Goal: Information Seeking & Learning: Learn about a topic

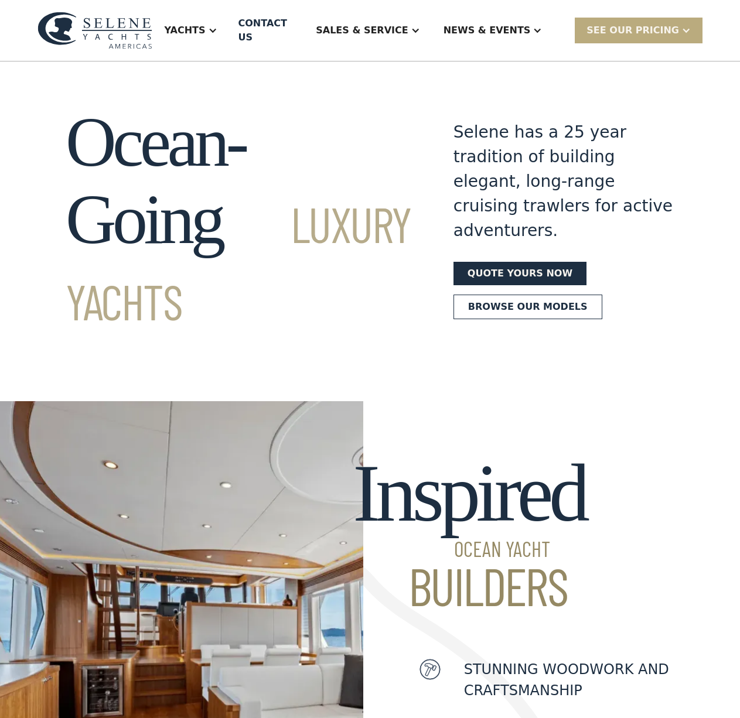
click at [641, 25] on div "SEE Our Pricing" at bounding box center [632, 30] width 93 height 14
click at [634, 74] on link "Already have a passcode" at bounding box center [654, 82] width 158 height 26
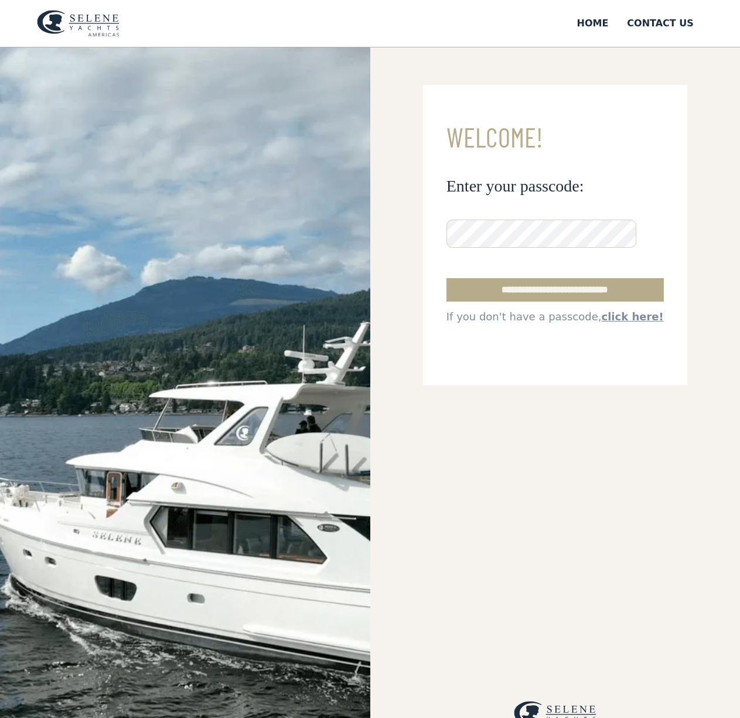
click at [496, 338] on form "**********" at bounding box center [555, 235] width 264 height 300
click at [504, 288] on input "**********" at bounding box center [554, 289] width 217 height 23
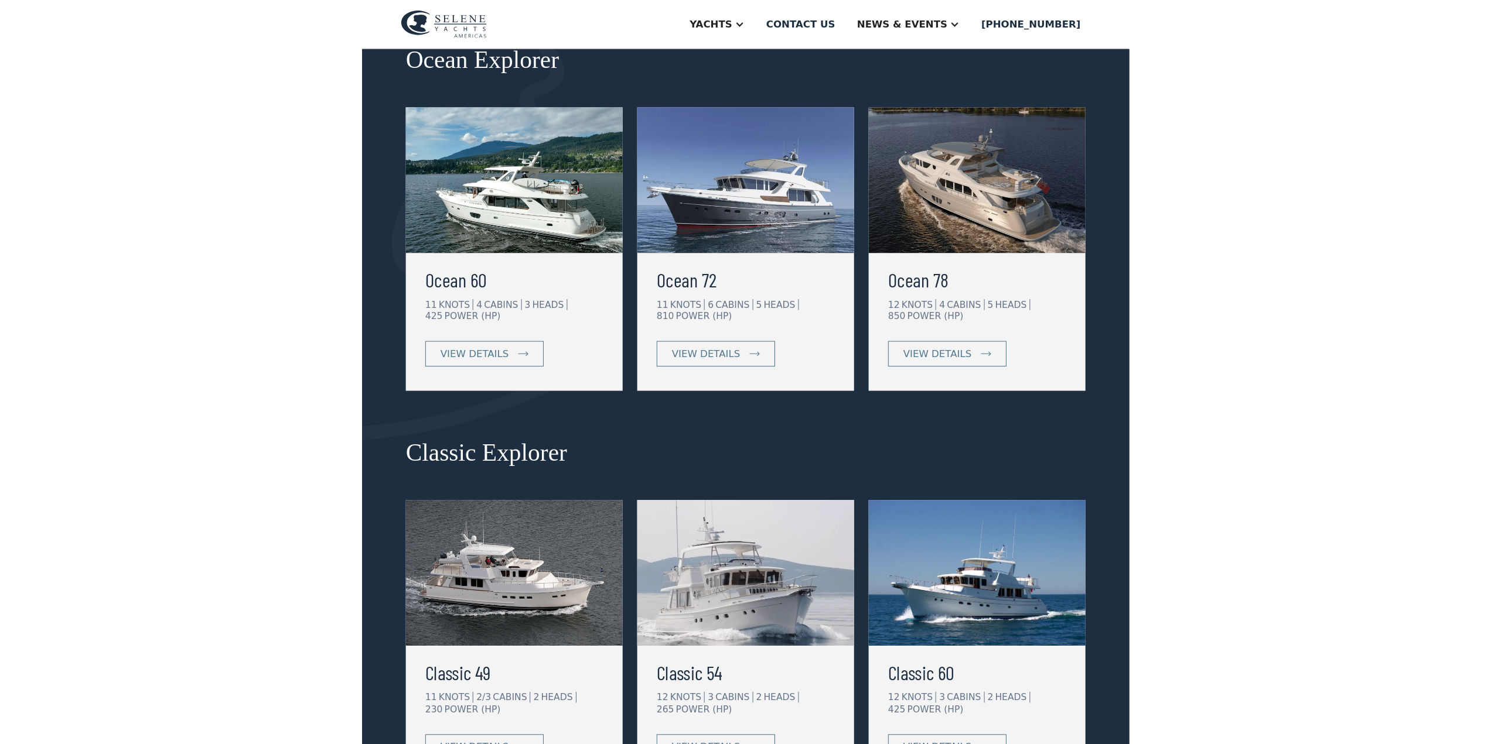
scroll to position [351, 0]
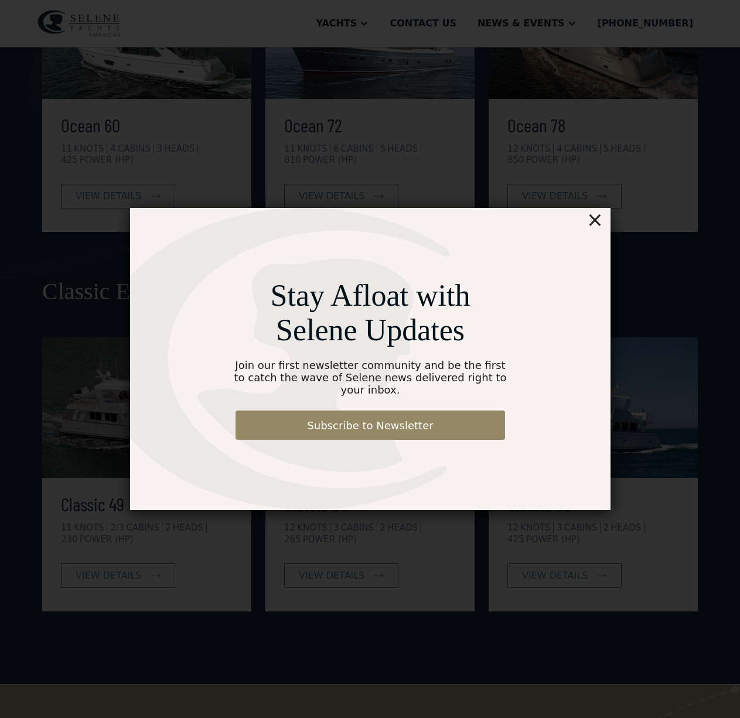
click at [594, 229] on div "×" at bounding box center [594, 219] width 17 height 23
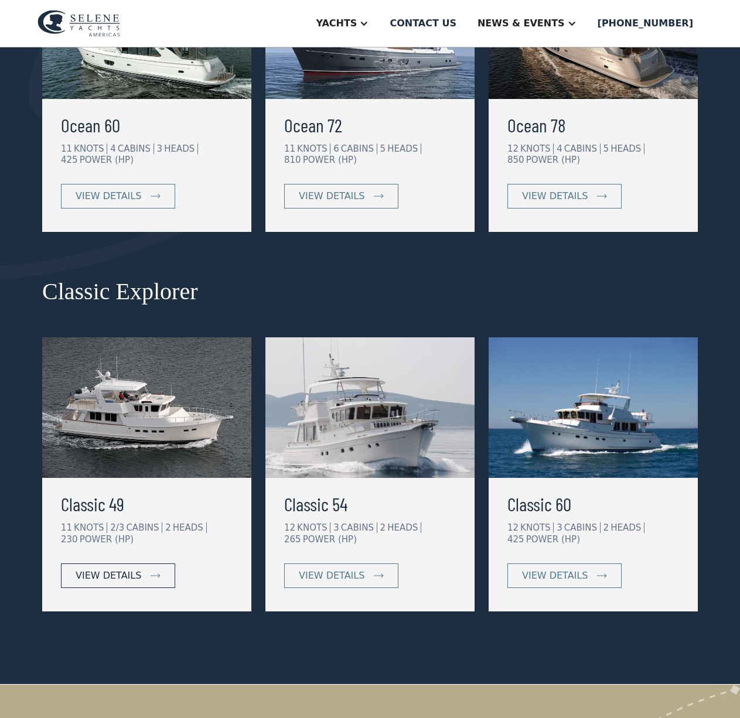
click at [118, 576] on div "view details" at bounding box center [109, 576] width 66 height 14
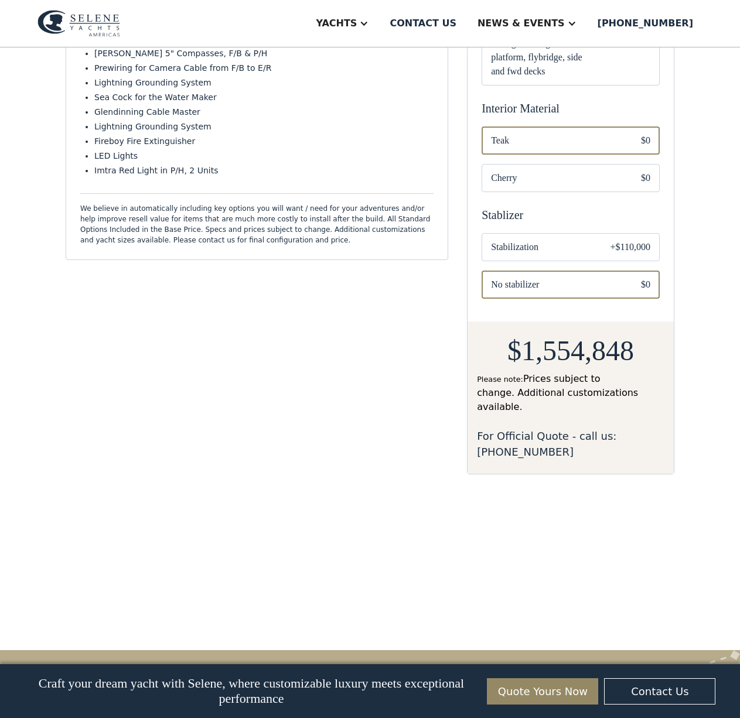
scroll to position [703, 0]
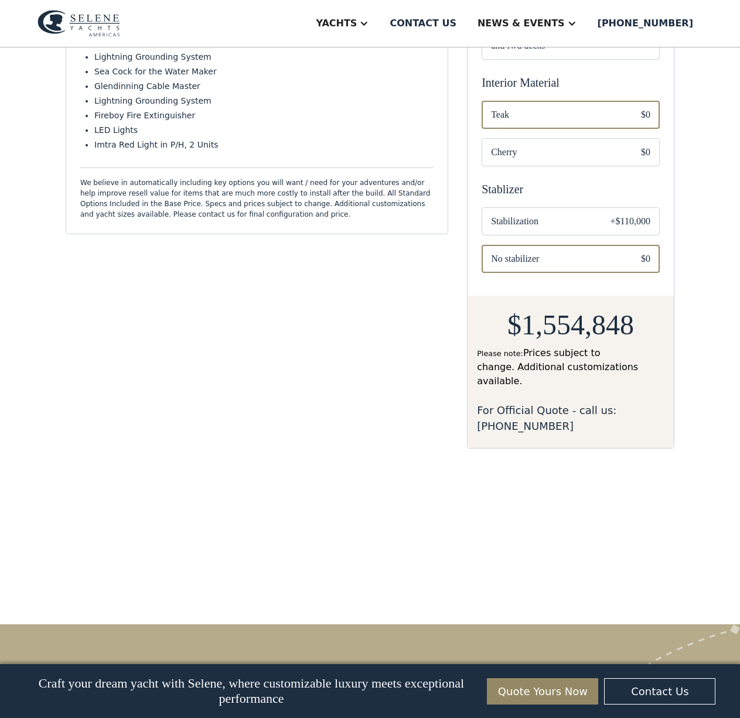
click at [524, 214] on span "Stabilization" at bounding box center [541, 221] width 100 height 14
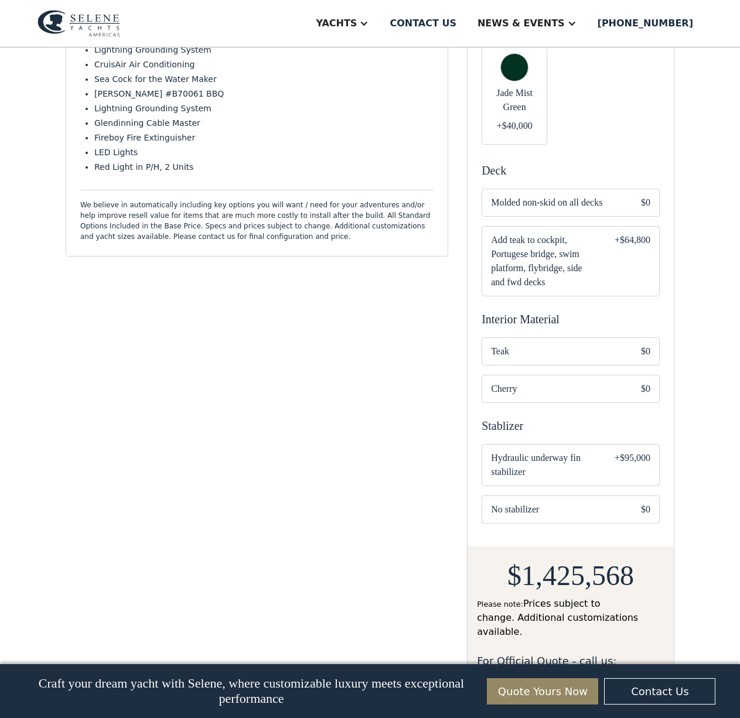
scroll to position [820, 0]
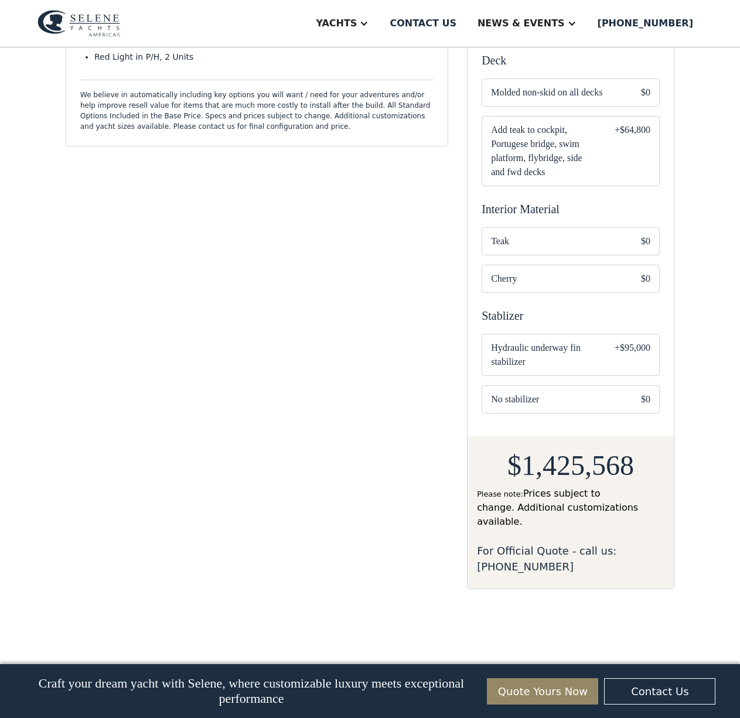
click at [539, 341] on span "Hydraulic underway fin stabilizer" at bounding box center [543, 355] width 105 height 28
click at [544, 392] on span "No stabilizer" at bounding box center [556, 399] width 131 height 14
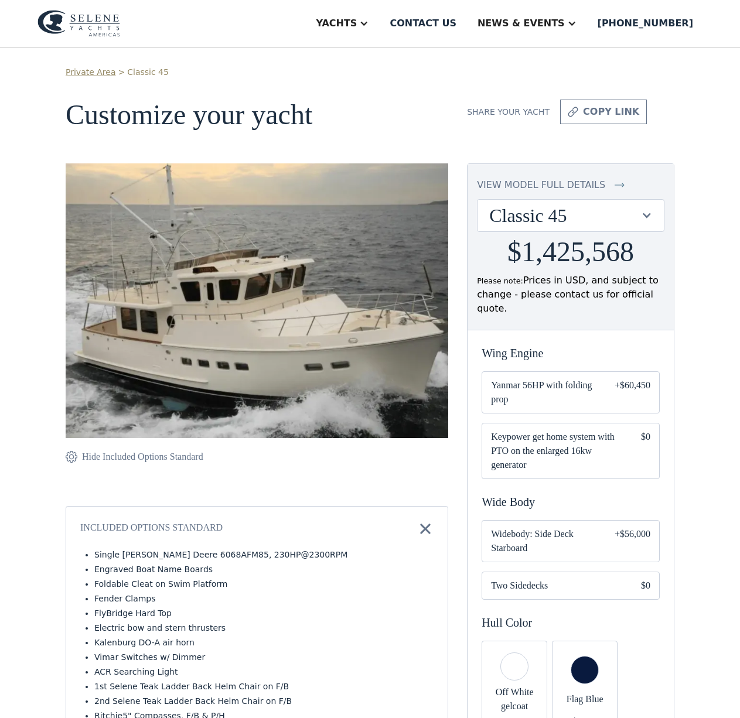
click at [645, 214] on div at bounding box center [646, 215] width 11 height 11
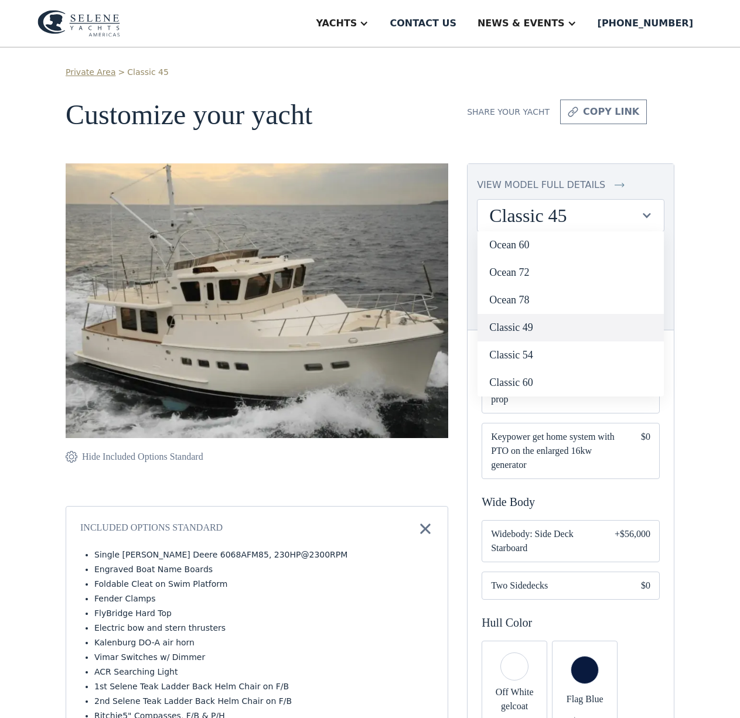
click at [570, 332] on link "Classic 49" at bounding box center [570, 328] width 186 height 28
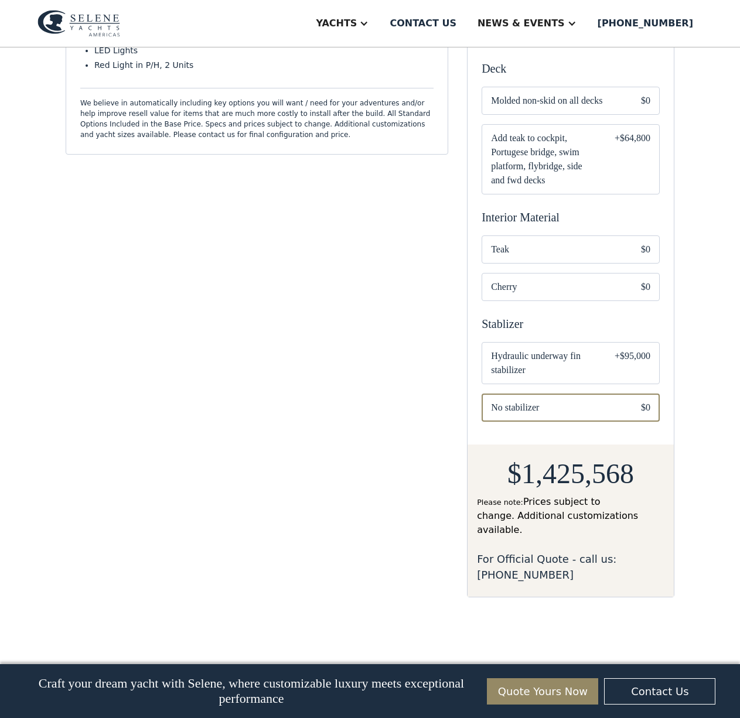
scroll to position [820, 0]
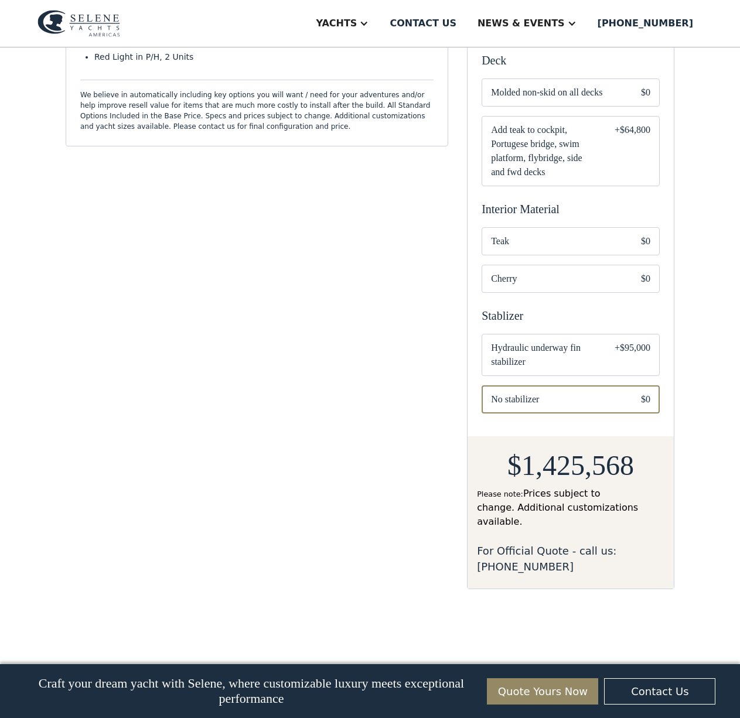
click at [564, 345] on span "Hydraulic underway fin stabilizer" at bounding box center [543, 355] width 105 height 28
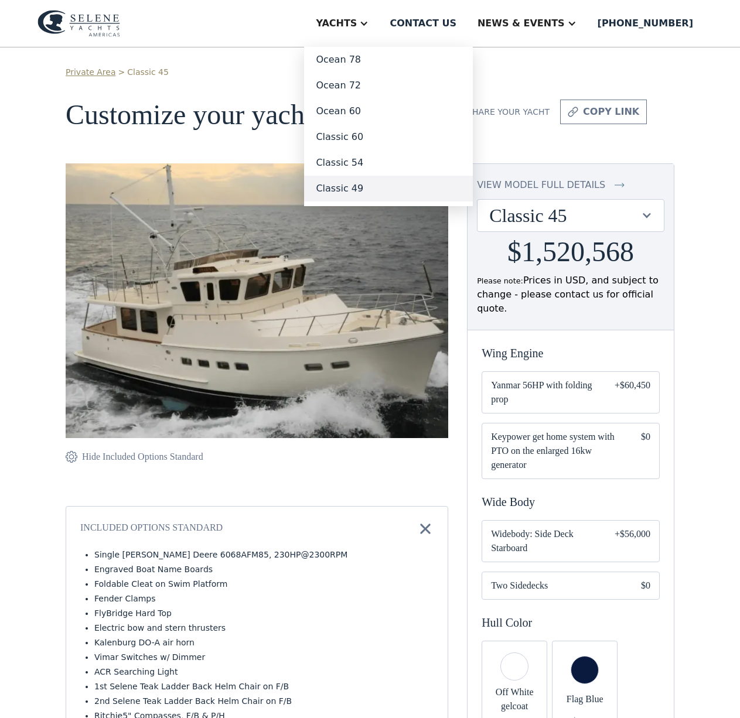
click at [391, 189] on link "Classic 49" at bounding box center [388, 189] width 169 height 26
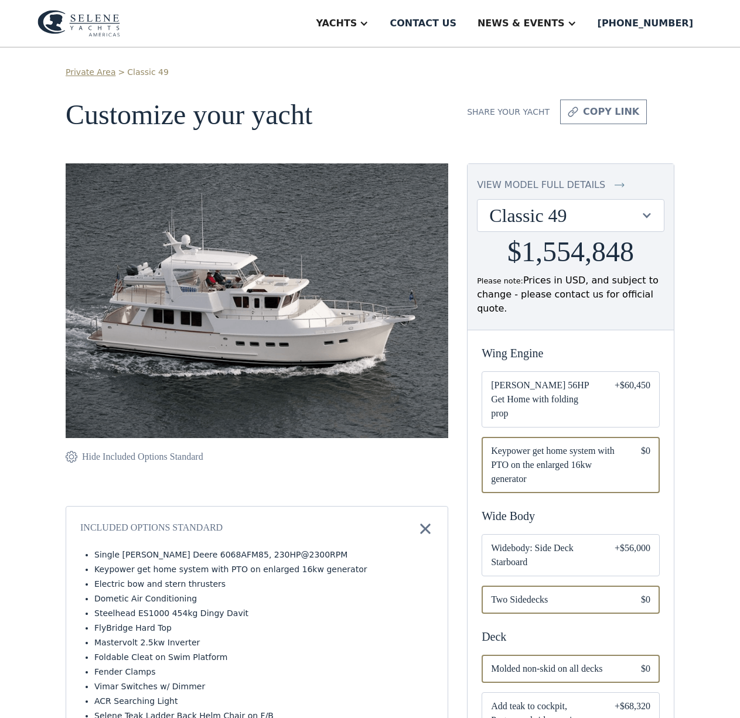
click at [644, 214] on div at bounding box center [646, 215] width 11 height 11
click at [97, 23] on img at bounding box center [78, 23] width 83 height 27
click at [86, 23] on img at bounding box center [78, 23] width 83 height 27
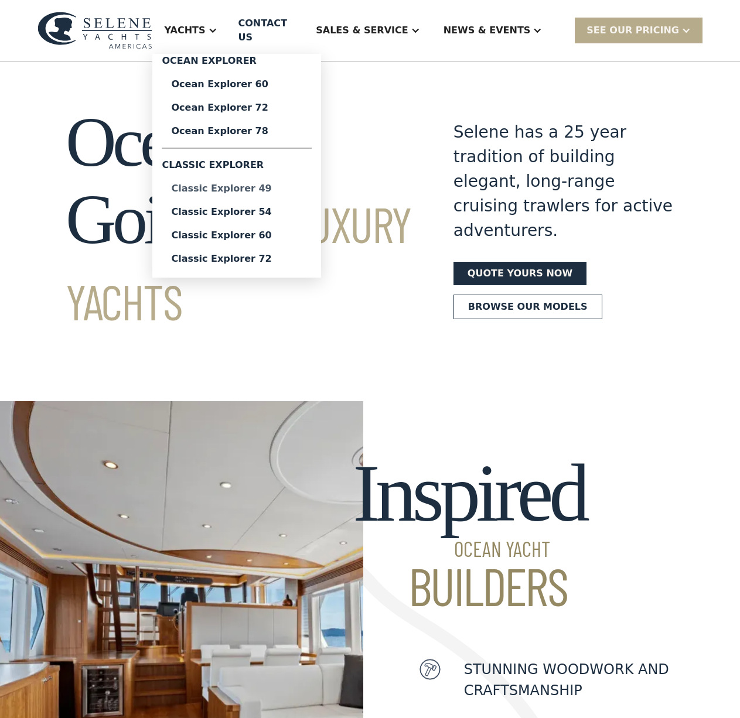
click at [279, 184] on div "Classic Explorer 49" at bounding box center [236, 188] width 131 height 9
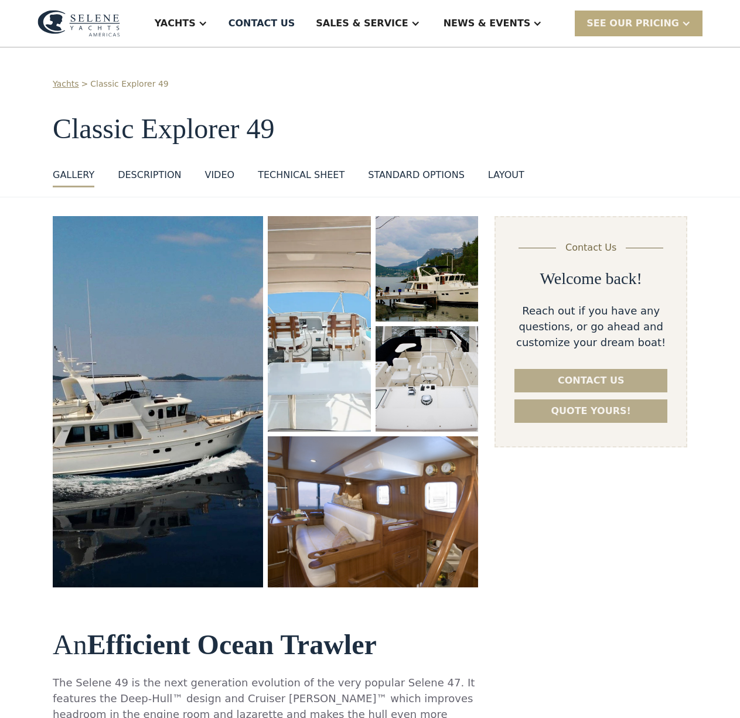
click at [660, 28] on div "SEE Our Pricing" at bounding box center [632, 23] width 93 height 14
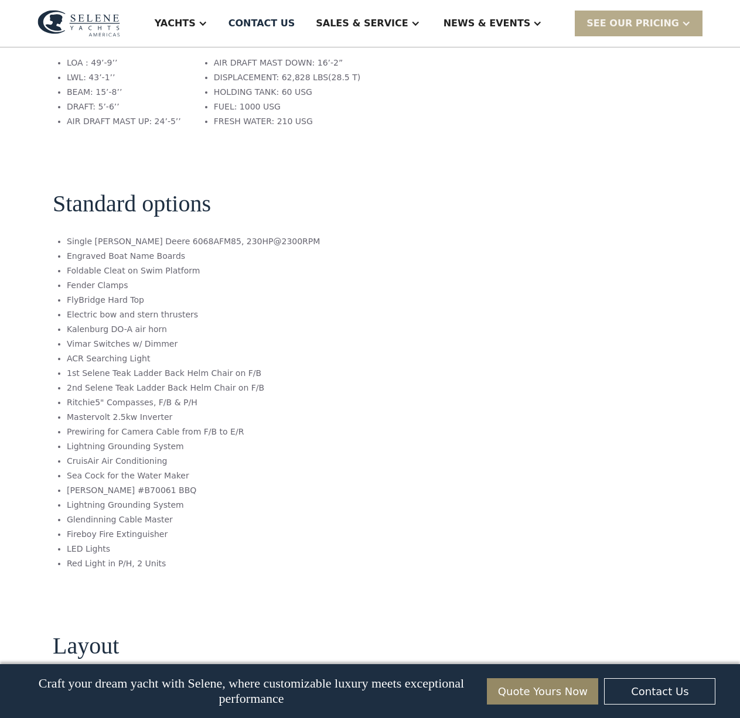
scroll to position [1523, 0]
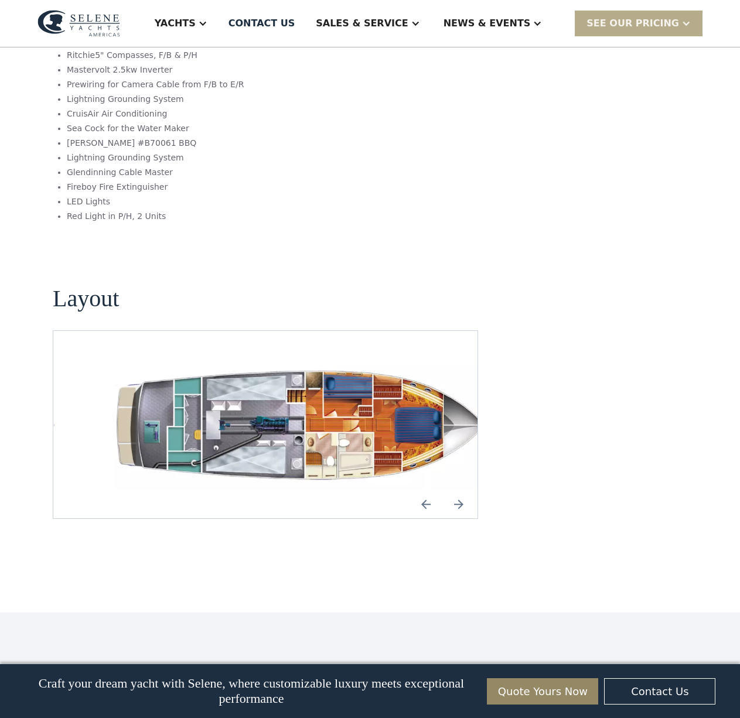
click at [274, 404] on img "open lightbox" at bounding box center [302, 424] width 405 height 131
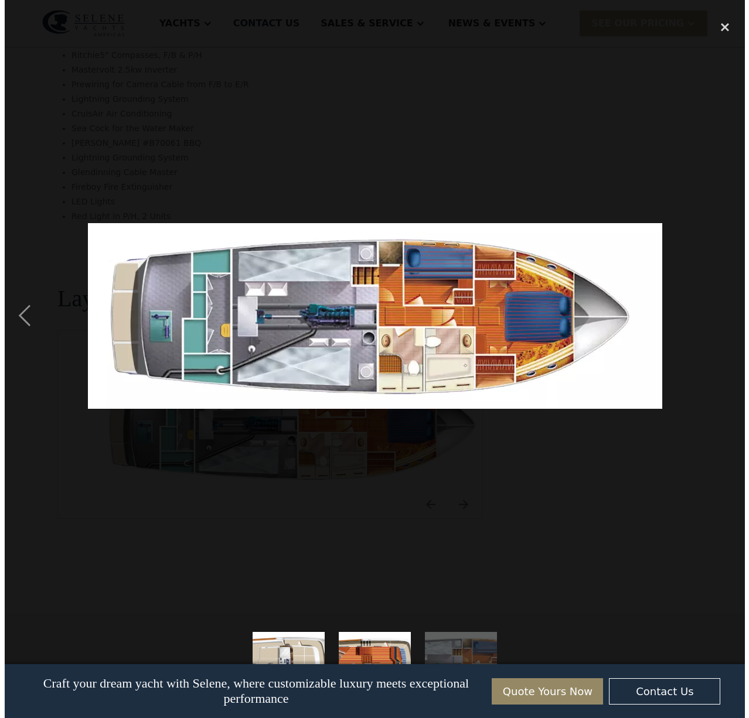
scroll to position [1525, 0]
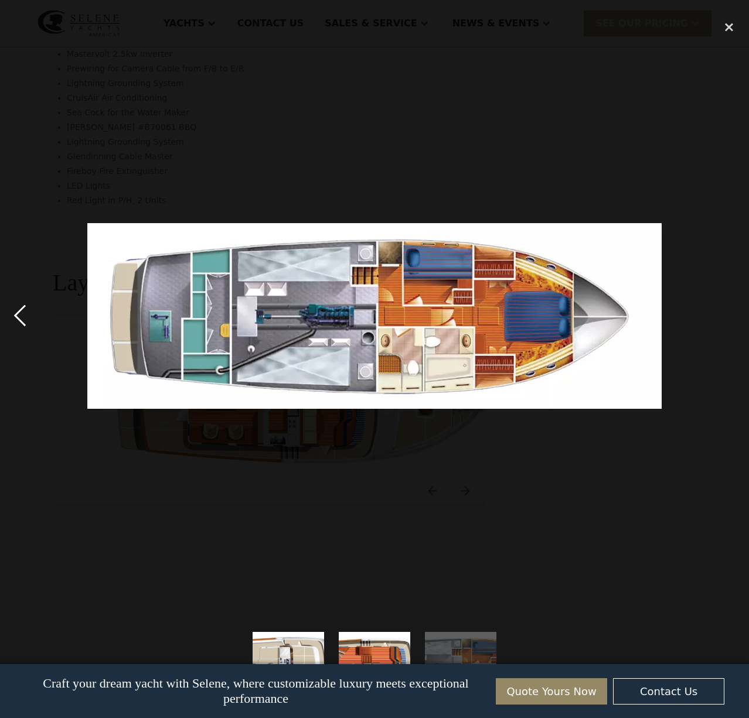
click at [23, 315] on div "previous image" at bounding box center [20, 316] width 40 height 603
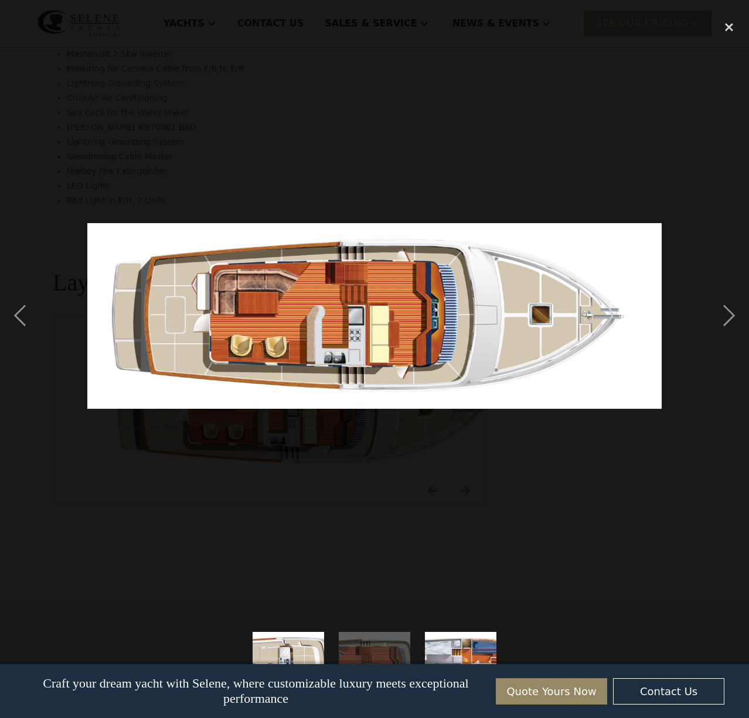
click at [466, 649] on img "show item 3 of 3" at bounding box center [461, 668] width 222 height 72
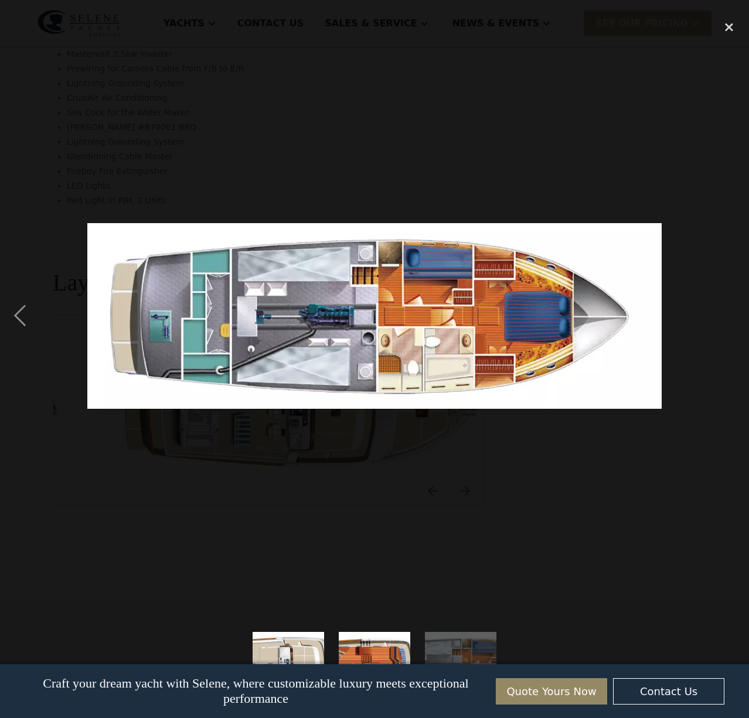
click at [726, 305] on div "next image" at bounding box center [729, 316] width 40 height 603
click at [19, 315] on div "previous image" at bounding box center [20, 316] width 40 height 603
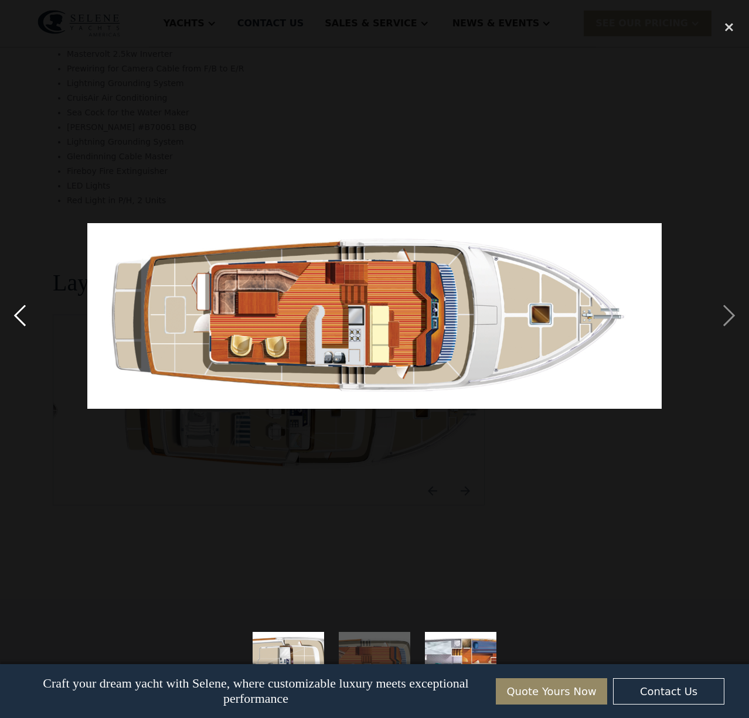
click at [19, 315] on div "previous image" at bounding box center [20, 316] width 40 height 603
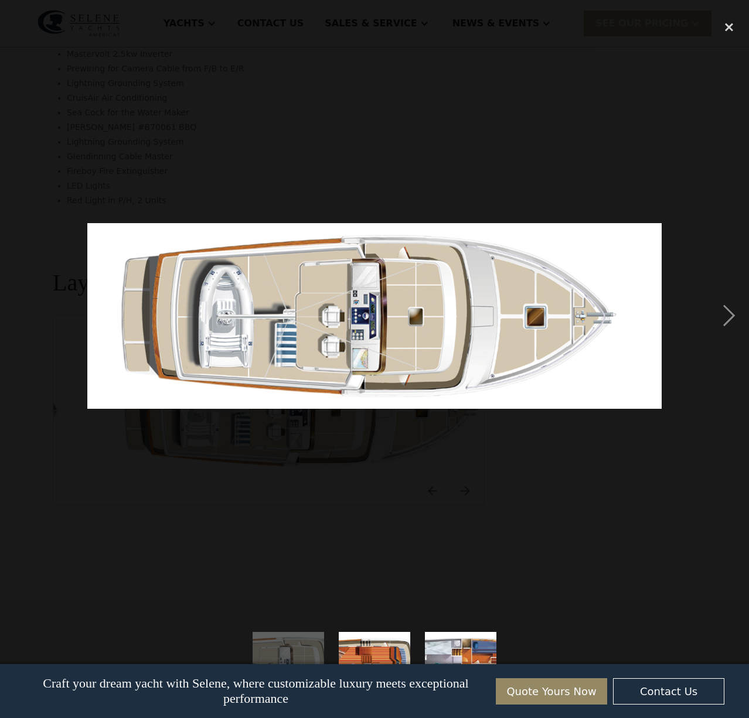
click at [19, 315] on div "previous image" at bounding box center [20, 316] width 40 height 603
click at [729, 314] on div "next image" at bounding box center [729, 316] width 40 height 603
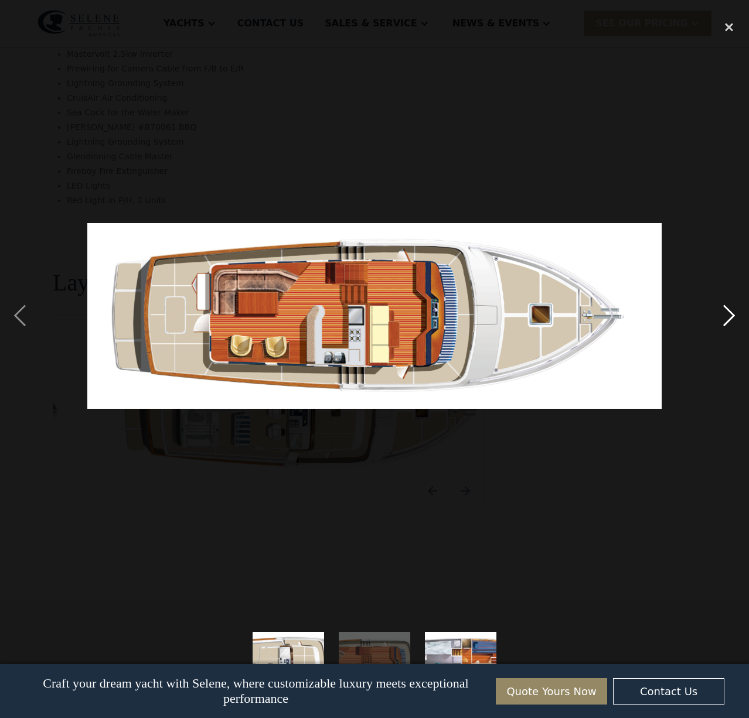
click at [723, 316] on div "next image" at bounding box center [729, 316] width 40 height 603
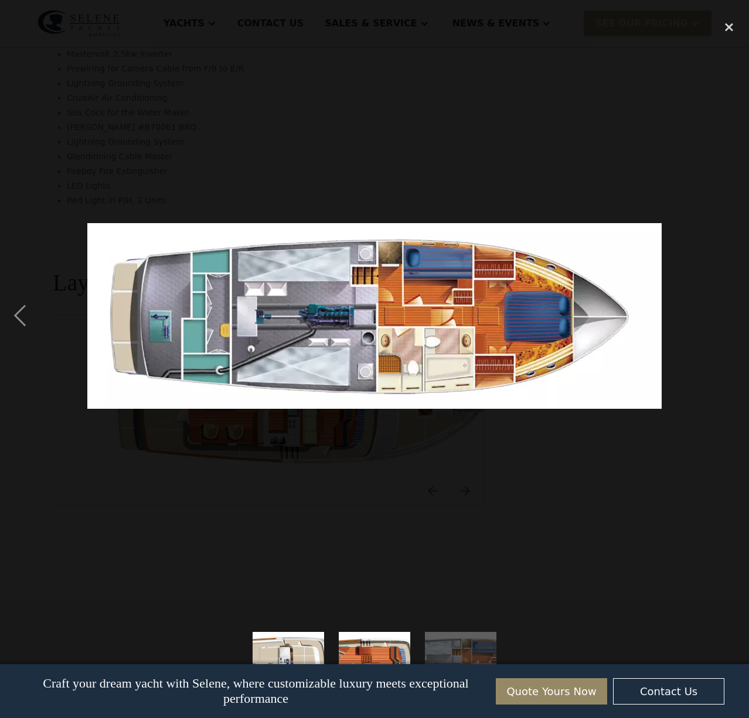
click at [723, 316] on div "next image" at bounding box center [729, 316] width 40 height 603
click at [22, 317] on div "previous image" at bounding box center [20, 316] width 40 height 603
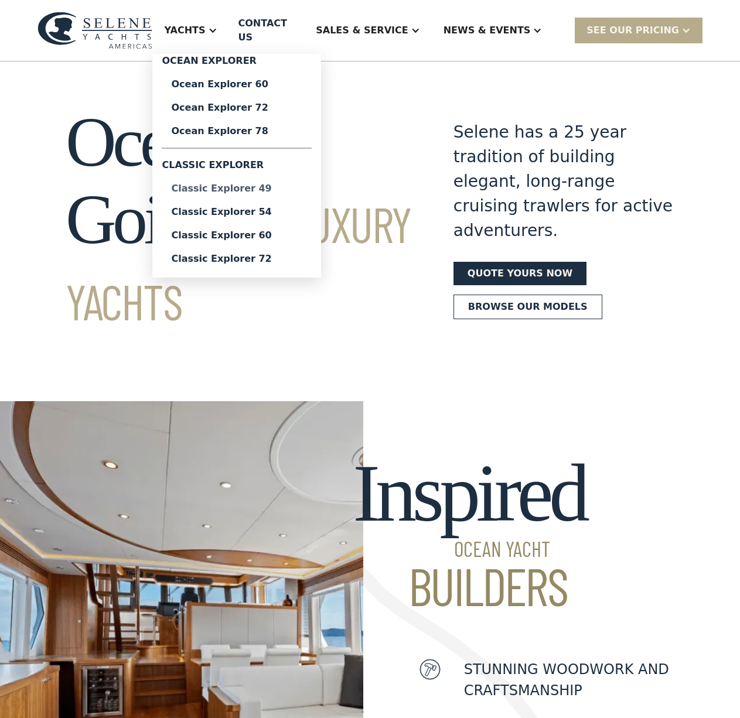
click at [282, 184] on div "Classic Explorer 49" at bounding box center [236, 188] width 131 height 9
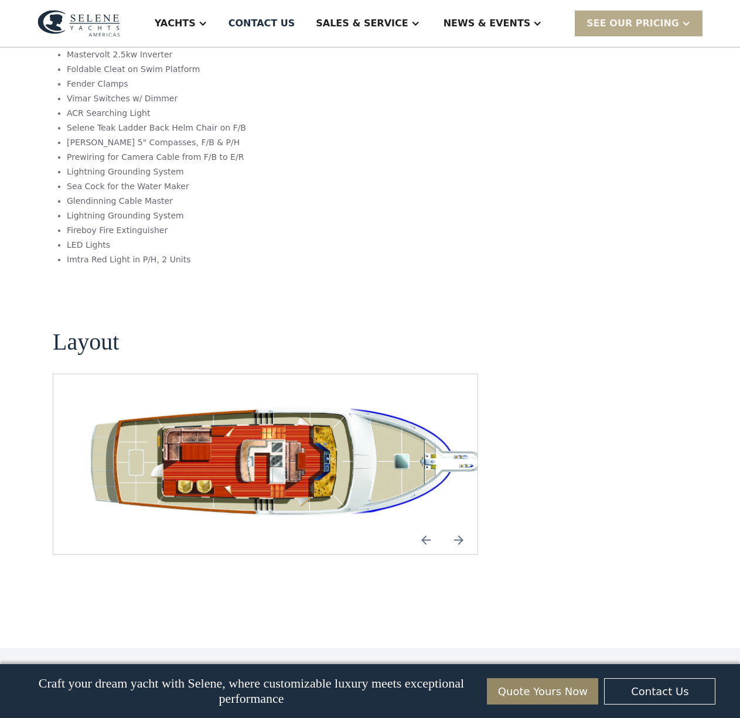
scroll to position [1991, 0]
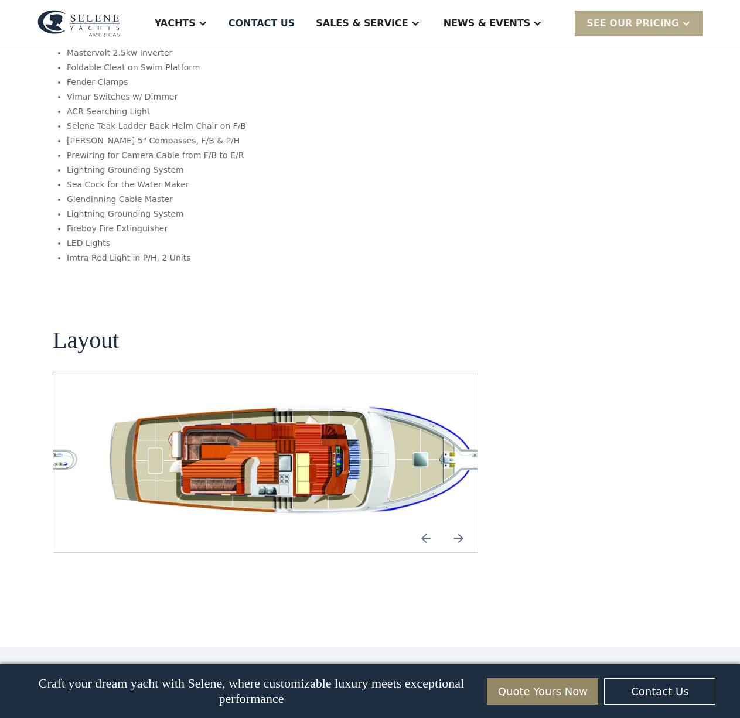
click at [313, 401] on img "open lightbox" at bounding box center [302, 463] width 405 height 124
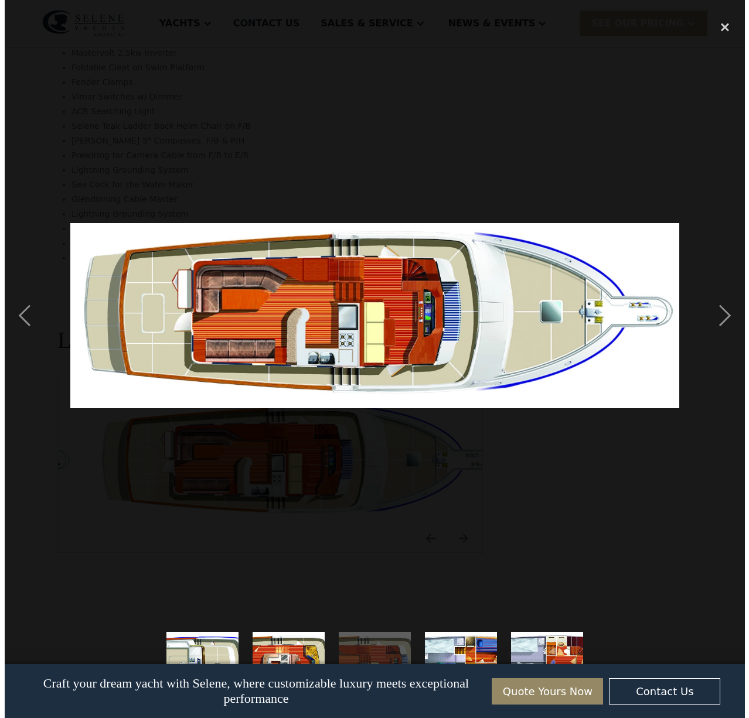
scroll to position [1981, 0]
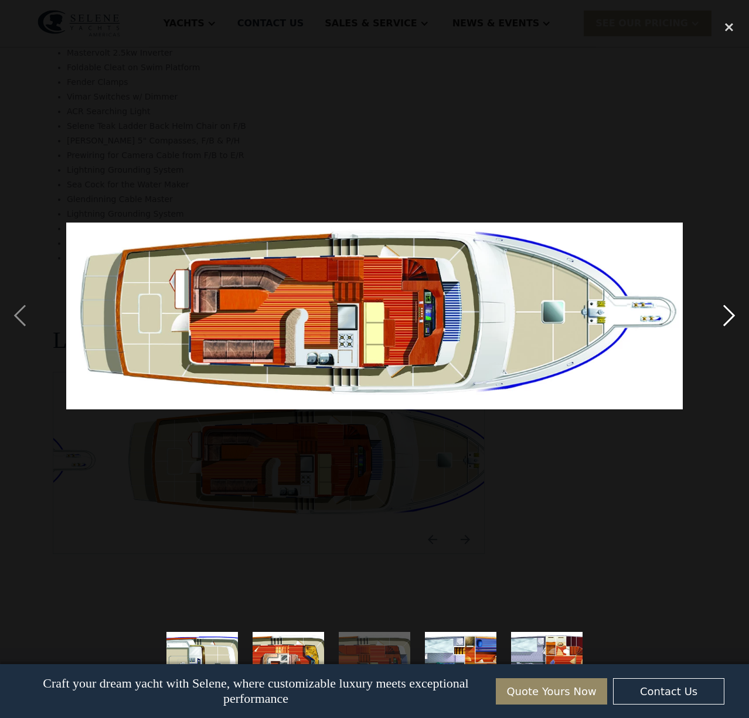
click at [732, 313] on div "next image" at bounding box center [729, 316] width 40 height 603
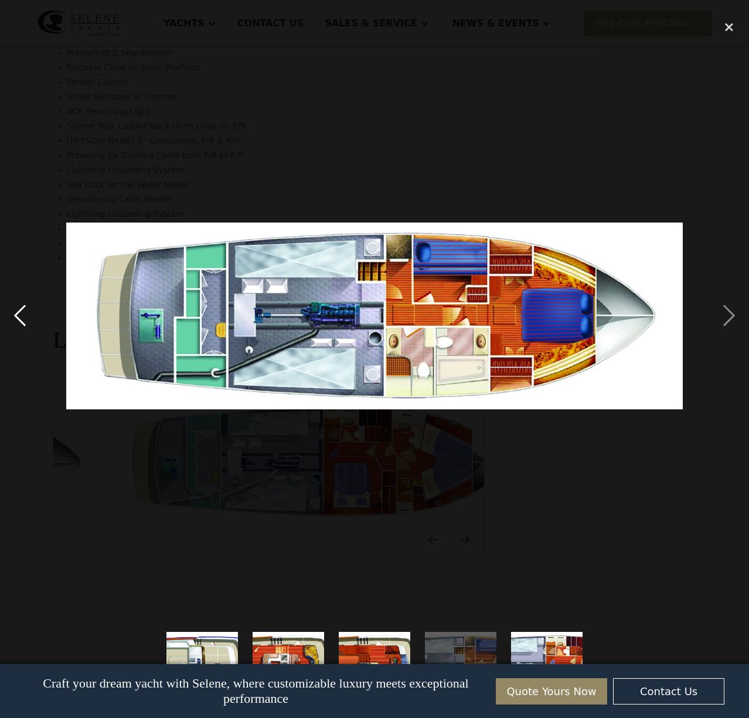
click at [21, 317] on div "previous image" at bounding box center [20, 316] width 40 height 603
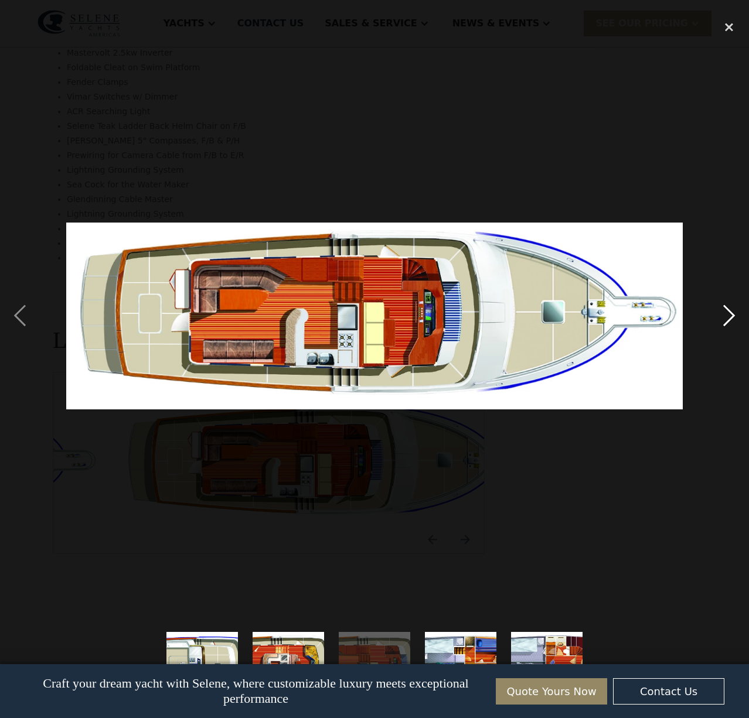
click at [727, 320] on div "next image" at bounding box center [729, 316] width 40 height 603
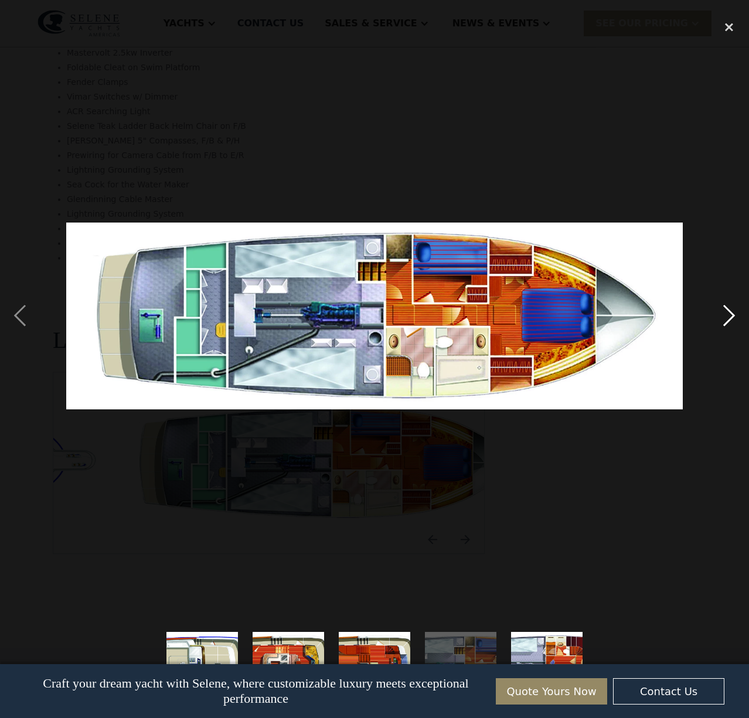
click at [727, 320] on div "next image" at bounding box center [729, 316] width 40 height 603
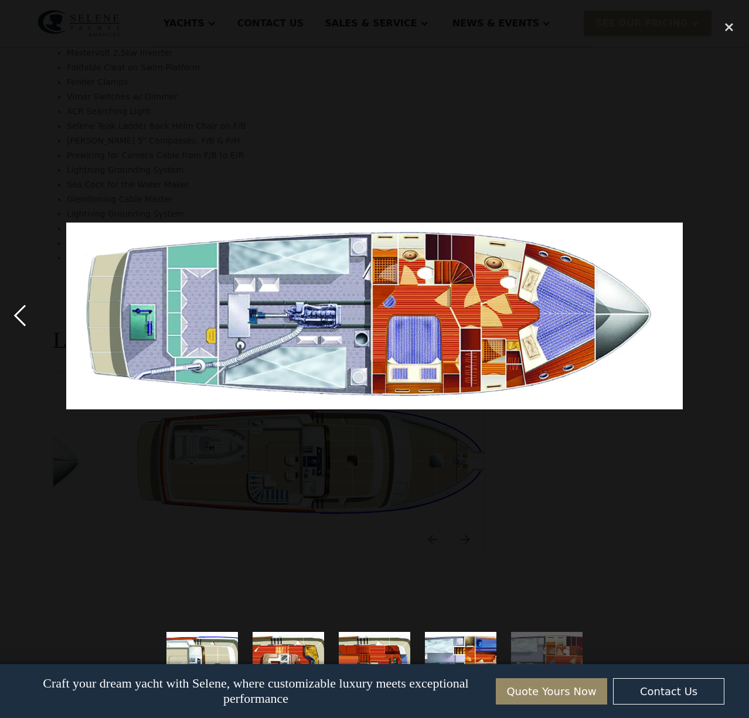
click at [18, 319] on div "previous image" at bounding box center [20, 316] width 40 height 603
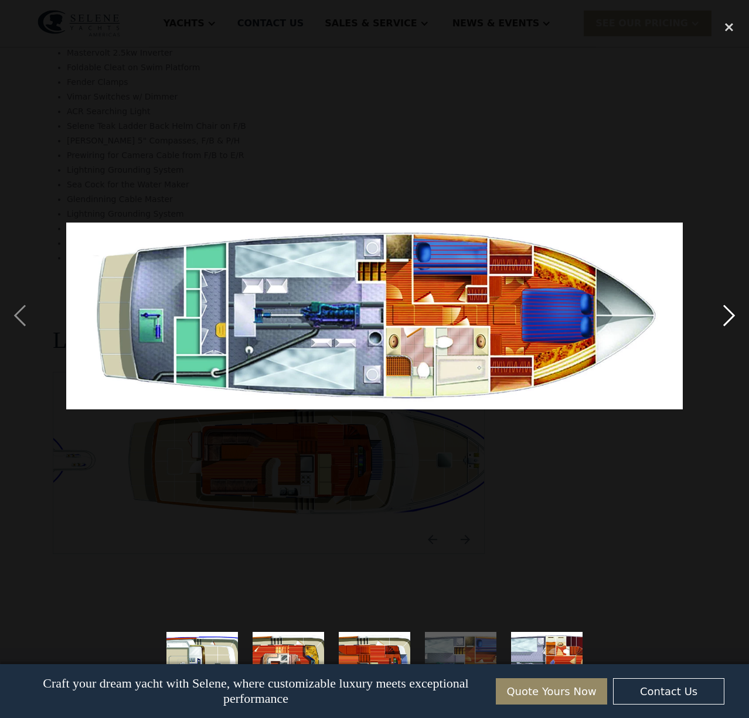
click at [726, 316] on div "next image" at bounding box center [729, 316] width 40 height 603
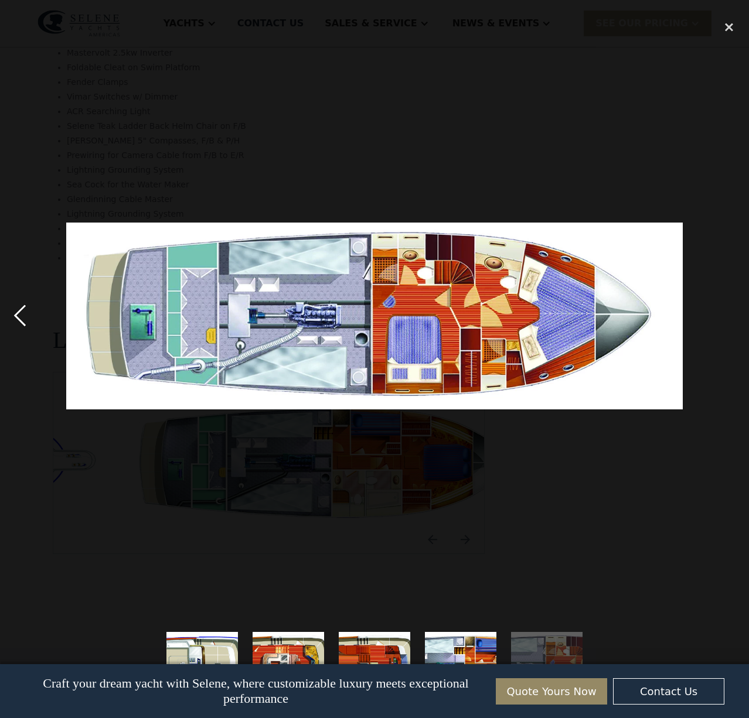
click at [16, 316] on div "previous image" at bounding box center [20, 316] width 40 height 603
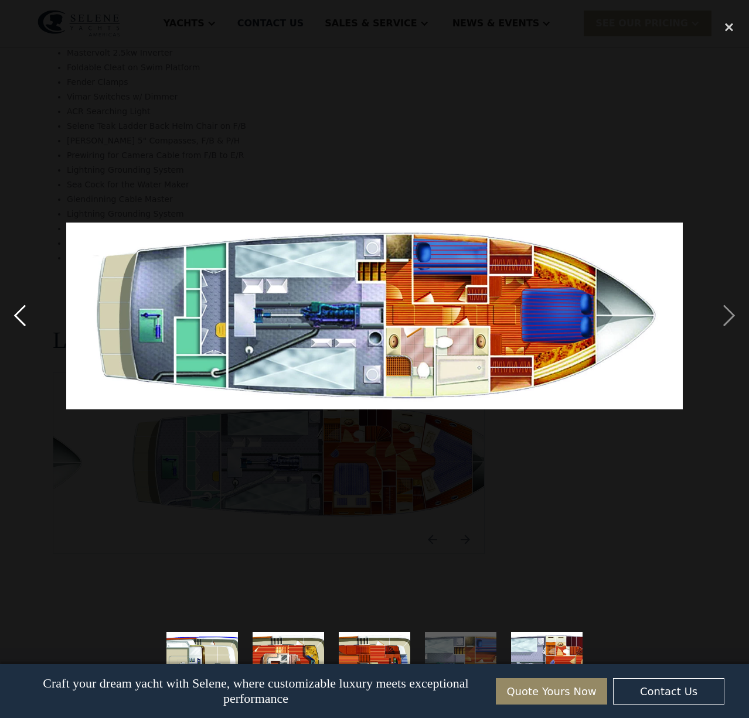
click at [16, 316] on div "previous image" at bounding box center [20, 316] width 40 height 603
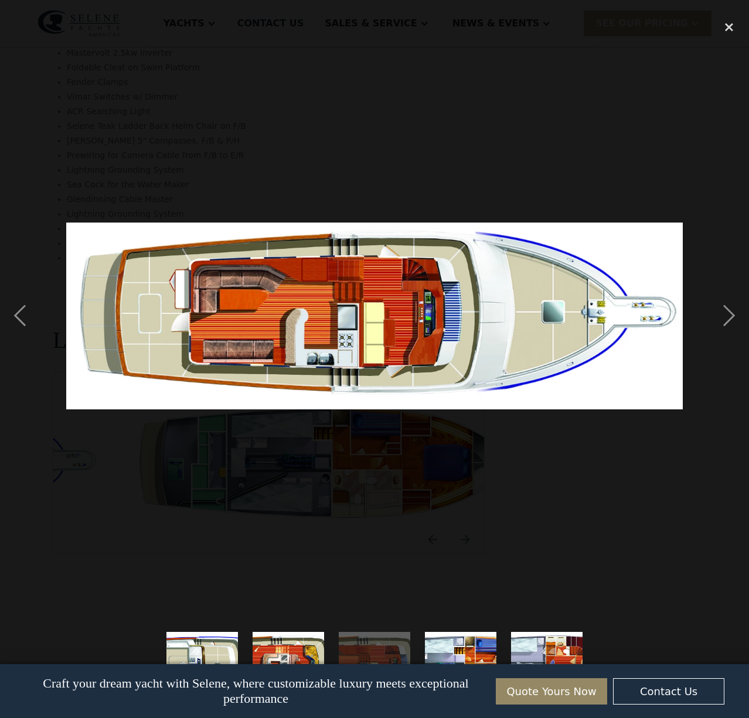
click at [292, 654] on img "show item 2 of 5" at bounding box center [288, 668] width 236 height 72
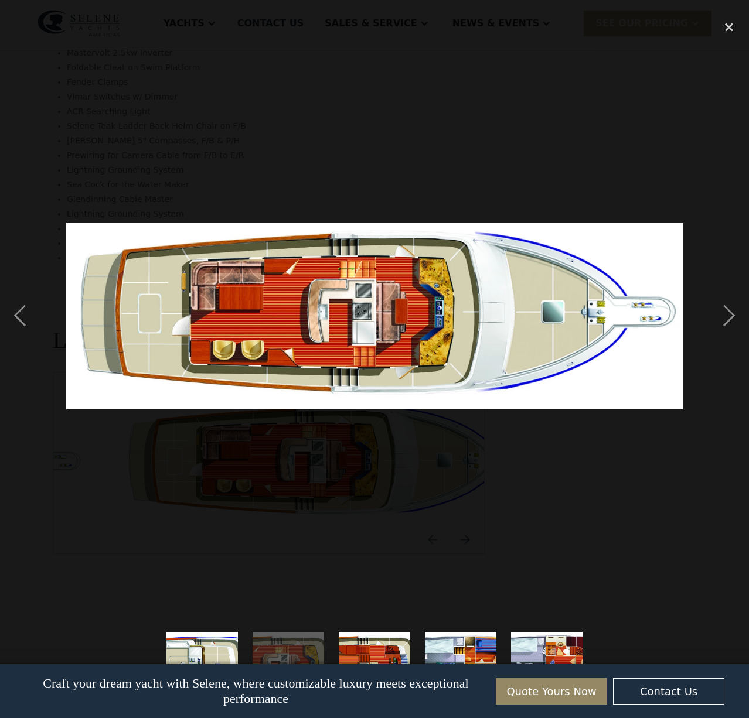
click at [213, 647] on img "show item 1 of 5" at bounding box center [202, 668] width 236 height 72
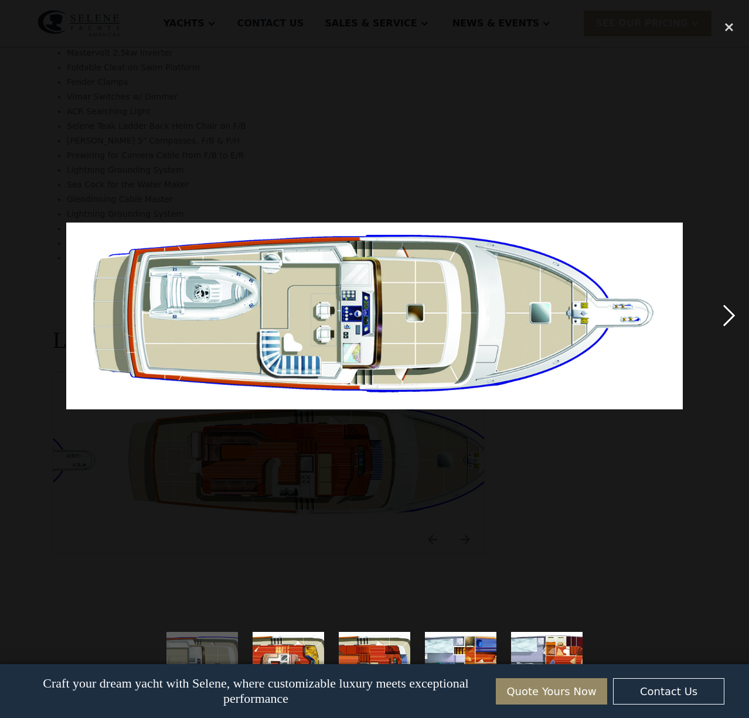
click at [730, 320] on div "next image" at bounding box center [729, 316] width 40 height 603
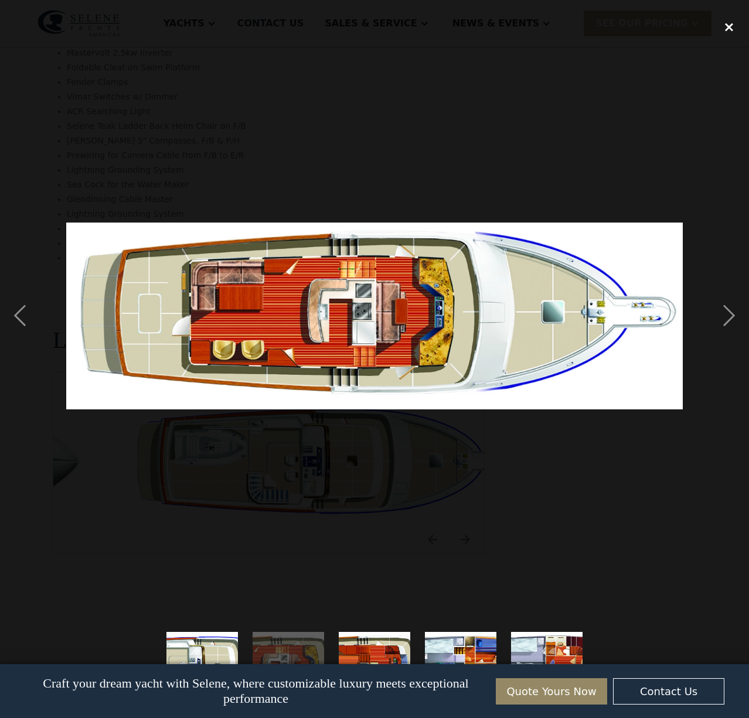
click at [729, 29] on div "close lightbox" at bounding box center [729, 28] width 40 height 26
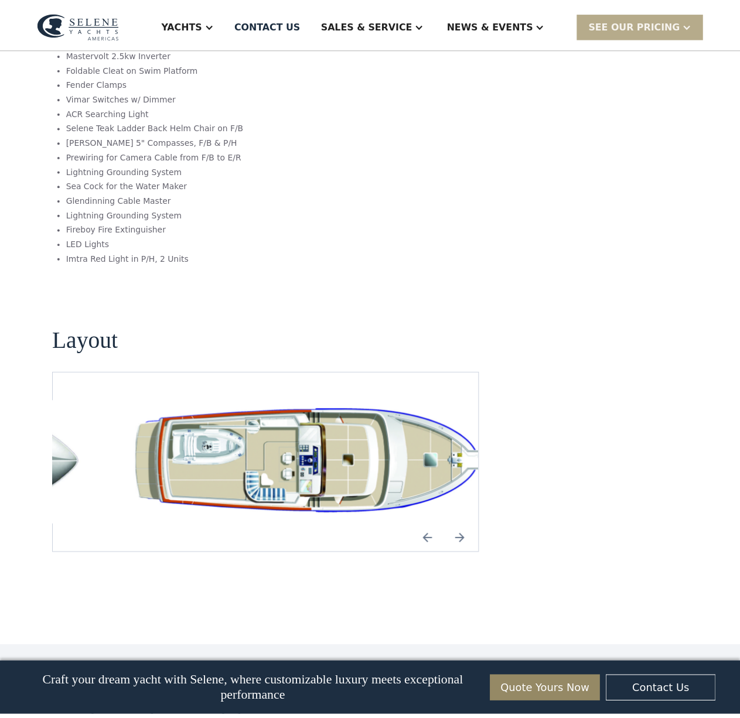
scroll to position [1991, 0]
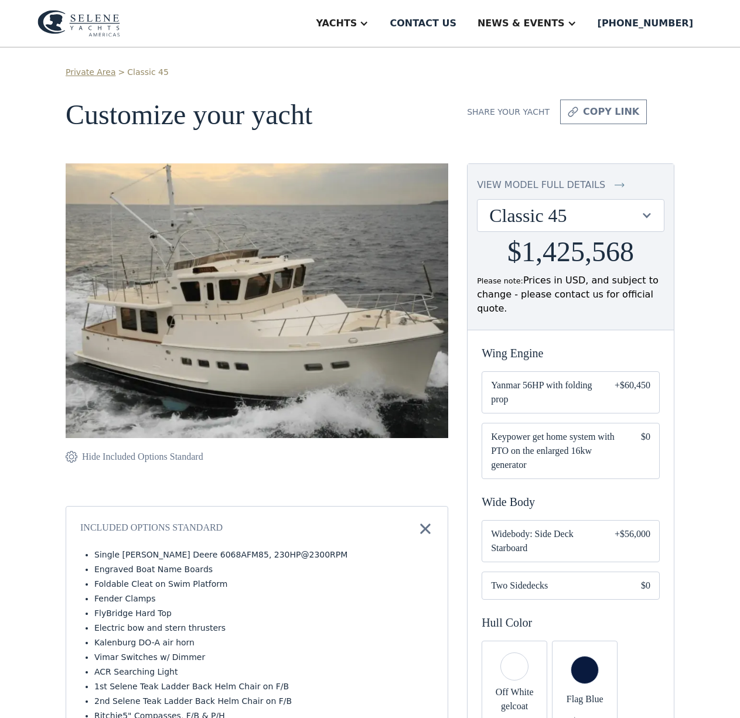
click at [614, 218] on div "Classic 45" at bounding box center [564, 215] width 151 height 22
